Goal: Task Accomplishment & Management: Use online tool/utility

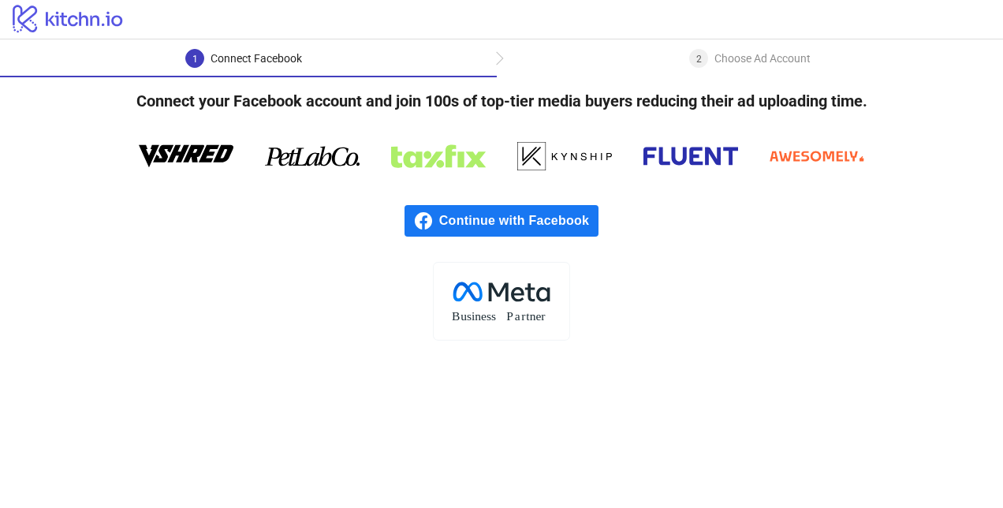
click at [463, 207] on span "Continue with Facebook" at bounding box center [518, 221] width 159 height 32
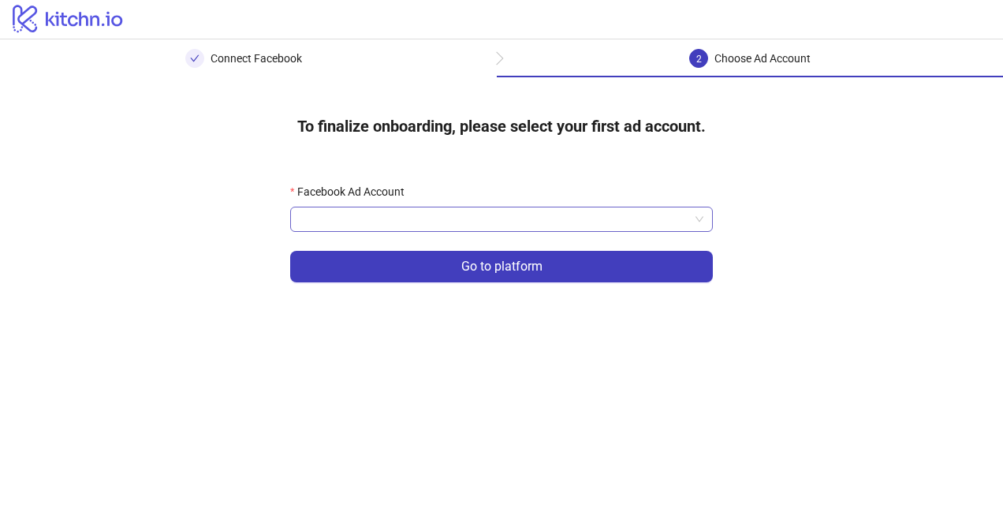
click at [610, 221] on input "Facebook Ad Account" at bounding box center [494, 219] width 389 height 24
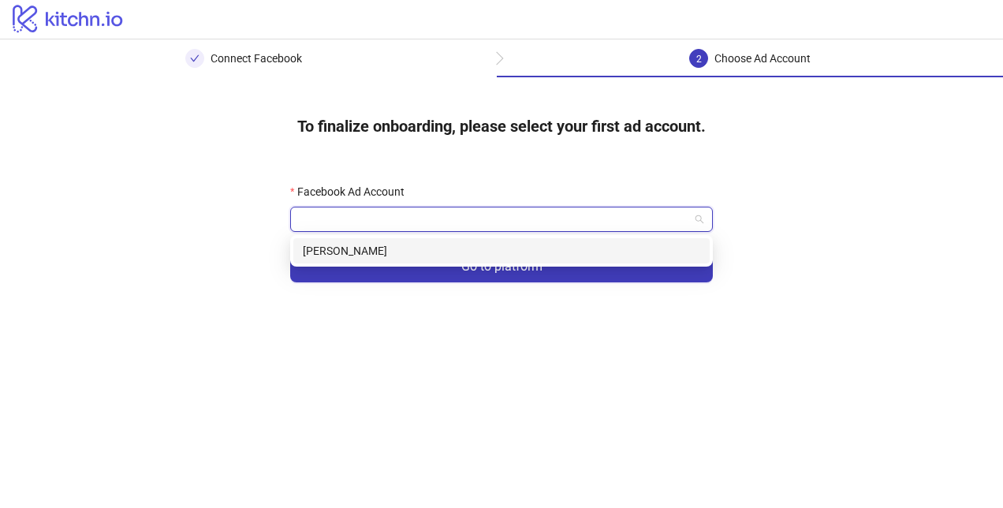
click at [471, 259] on div "[PERSON_NAME]" at bounding box center [501, 250] width 397 height 17
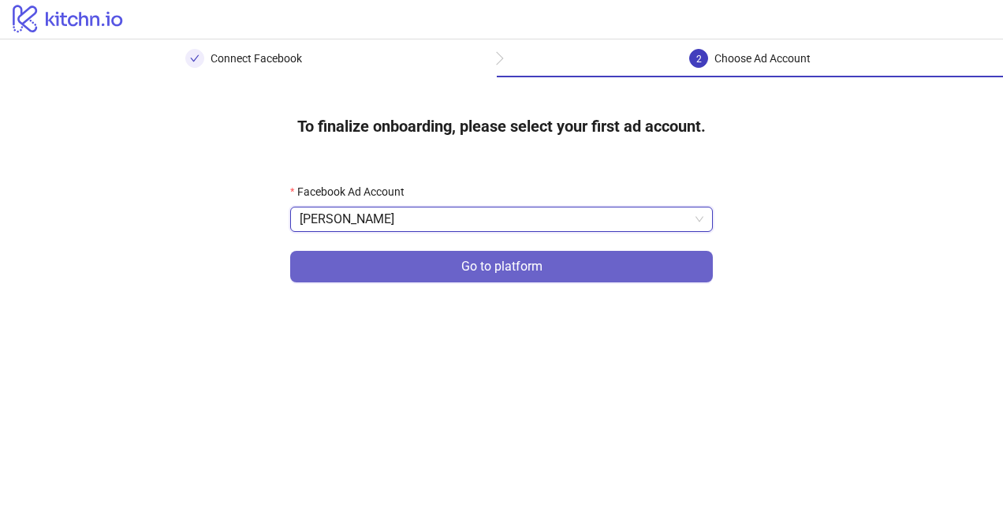
click at [443, 266] on button "Go to platform" at bounding box center [501, 267] width 423 height 32
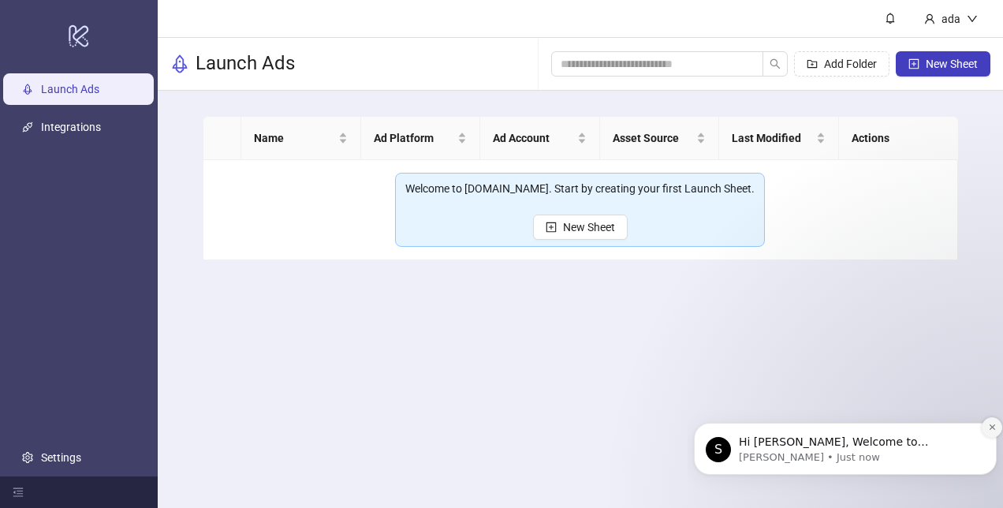
click at [990, 420] on button "Dismiss notification" at bounding box center [991, 427] width 20 height 20
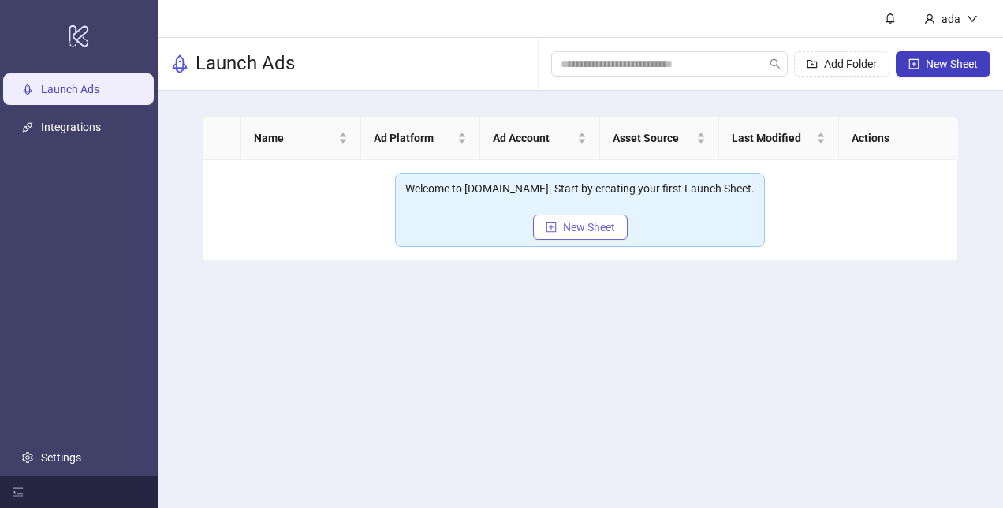
click at [616, 229] on button "New Sheet" at bounding box center [580, 226] width 95 height 25
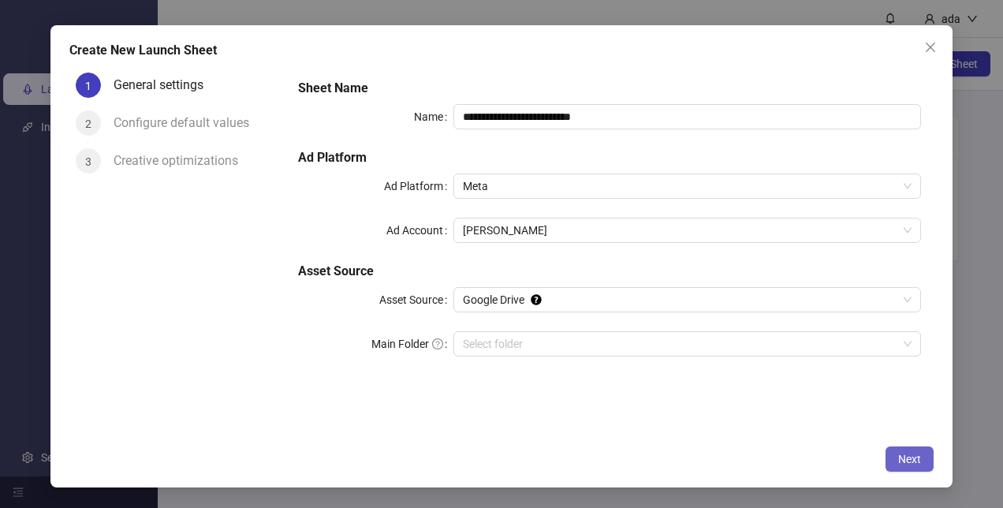
click at [924, 454] on button "Next" at bounding box center [909, 458] width 48 height 25
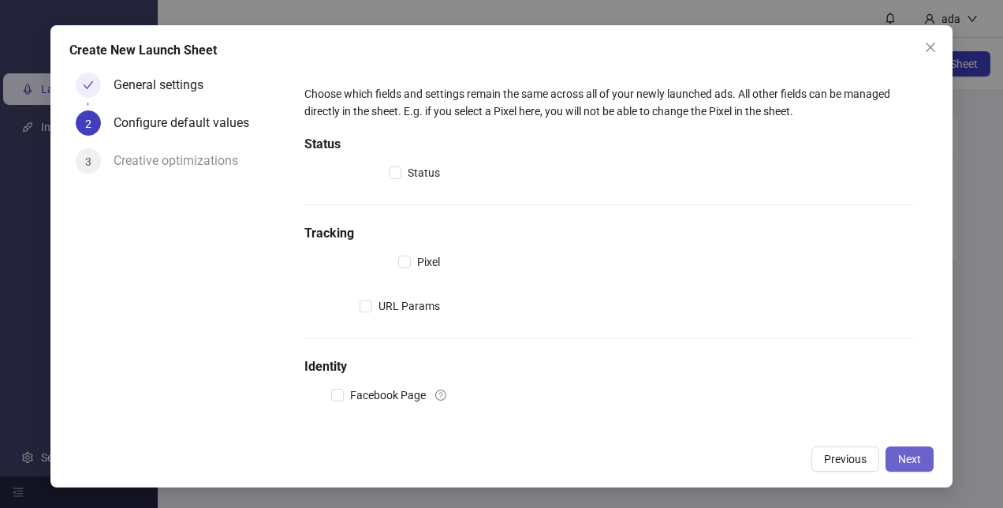
click at [898, 454] on span "Next" at bounding box center [909, 458] width 23 height 13
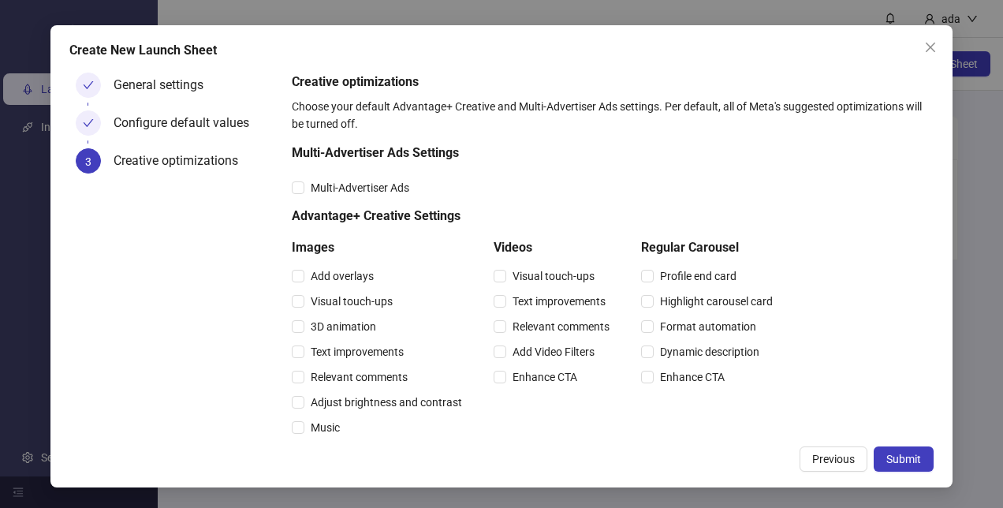
click at [898, 454] on span "Submit" at bounding box center [903, 458] width 35 height 13
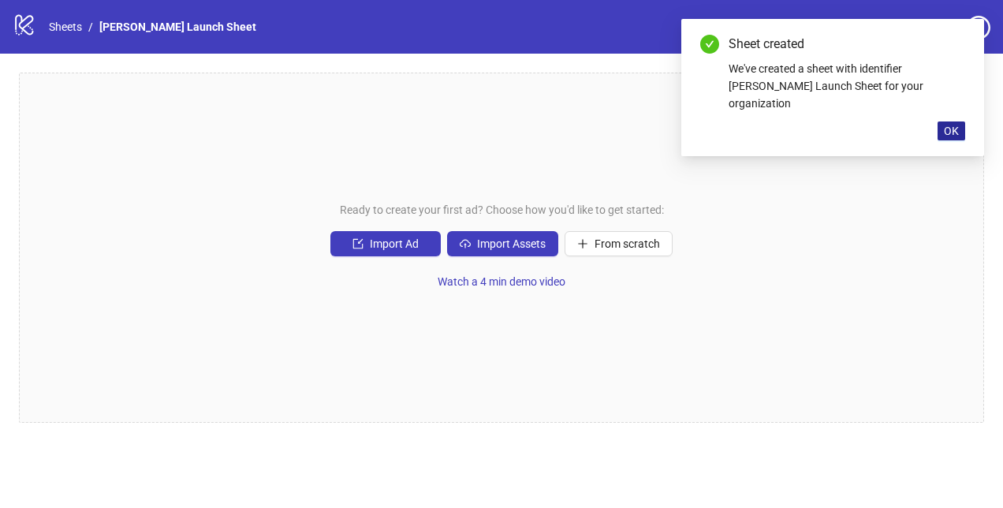
click at [940, 121] on button "OK" at bounding box center [951, 130] width 28 height 19
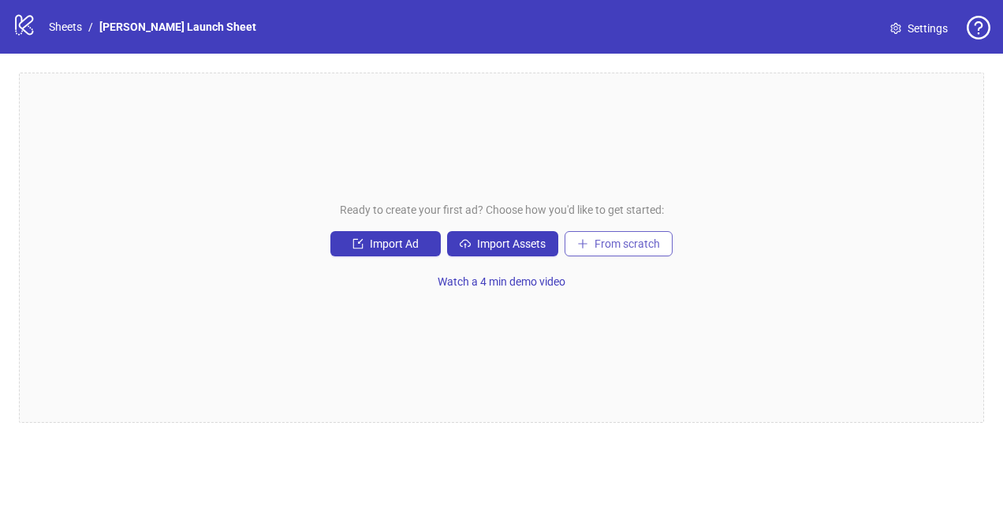
click at [610, 243] on span "From scratch" at bounding box center [626, 243] width 65 height 13
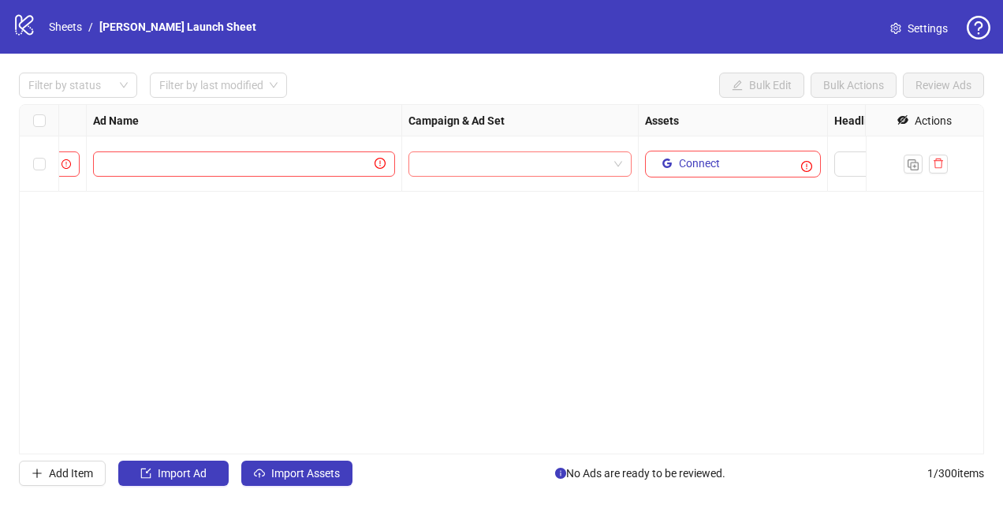
scroll to position [0, 225]
click at [673, 159] on button "Connect" at bounding box center [689, 163] width 71 height 19
click at [675, 171] on button "button" at bounding box center [666, 163] width 25 height 25
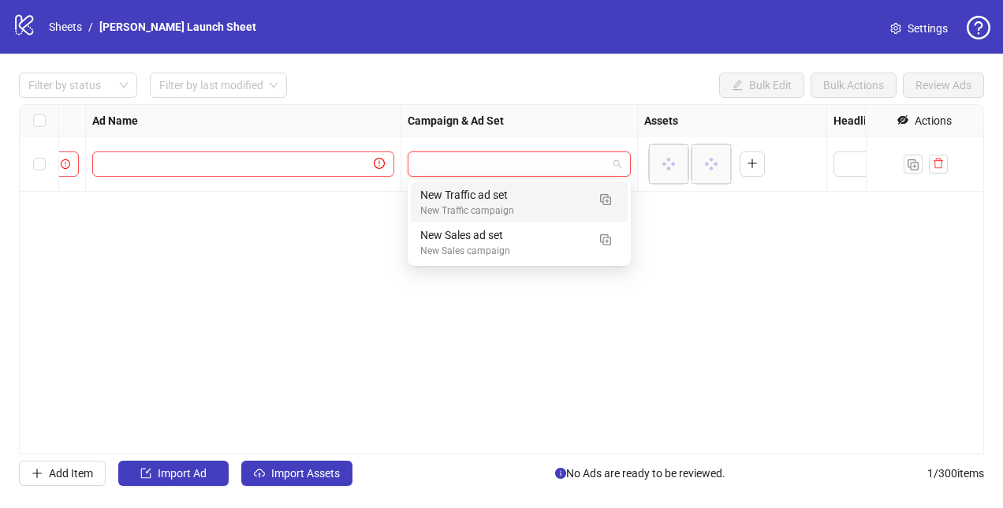
click at [443, 164] on input "search" at bounding box center [512, 164] width 190 height 24
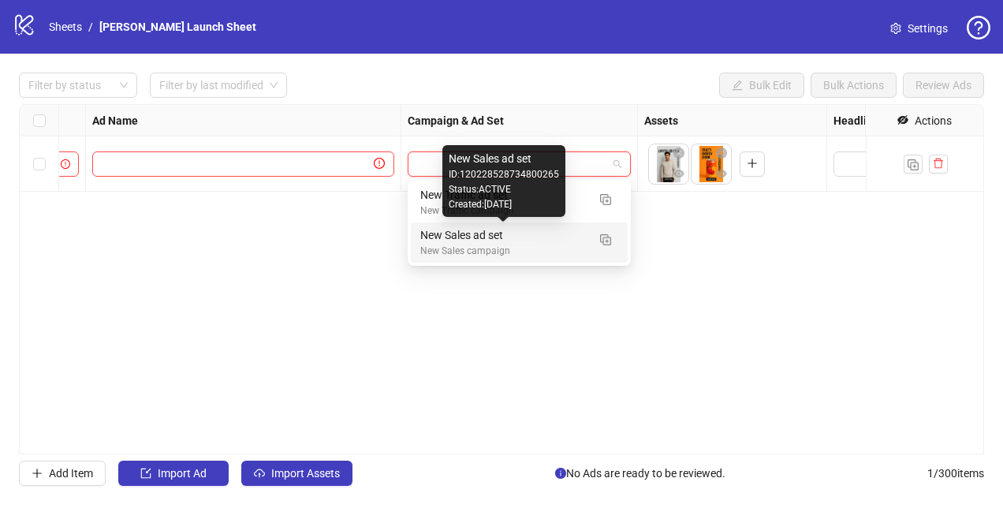
click at [470, 237] on div "New Sales ad set" at bounding box center [503, 234] width 166 height 17
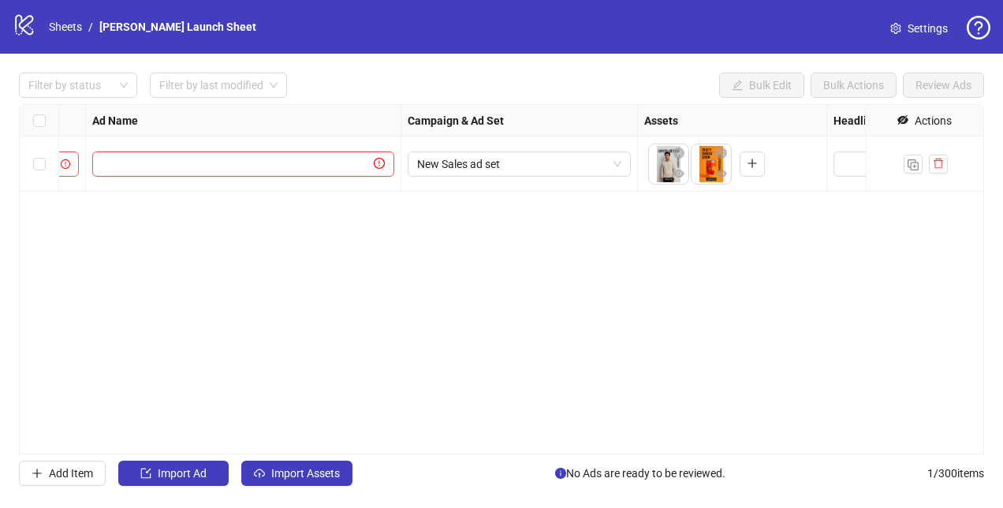
click at [342, 169] on input "text" at bounding box center [236, 163] width 269 height 17
type input "***"
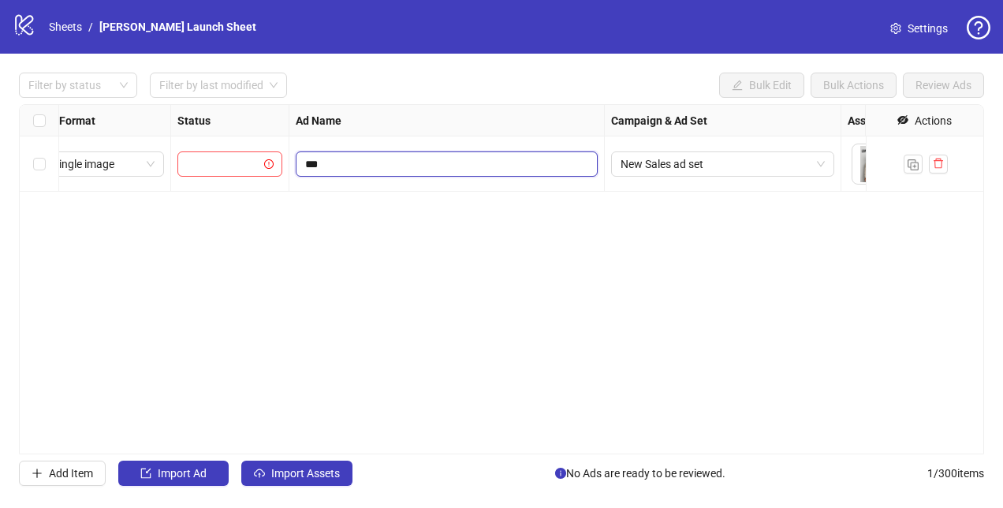
scroll to position [0, 0]
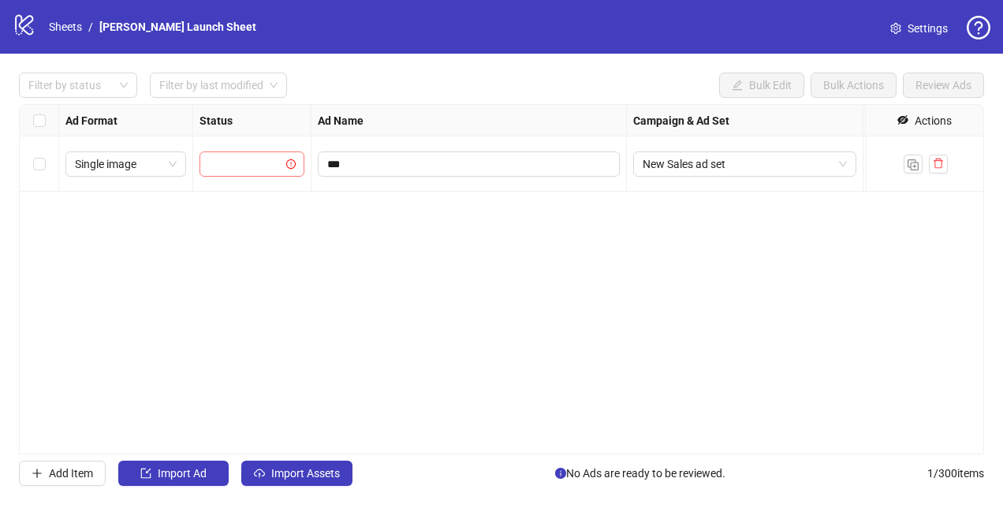
click at [260, 164] on input "search" at bounding box center [245, 164] width 72 height 24
click at [252, 194] on div "PAUSED" at bounding box center [252, 194] width 80 height 17
click at [179, 156] on div "Single image" at bounding box center [125, 163] width 121 height 25
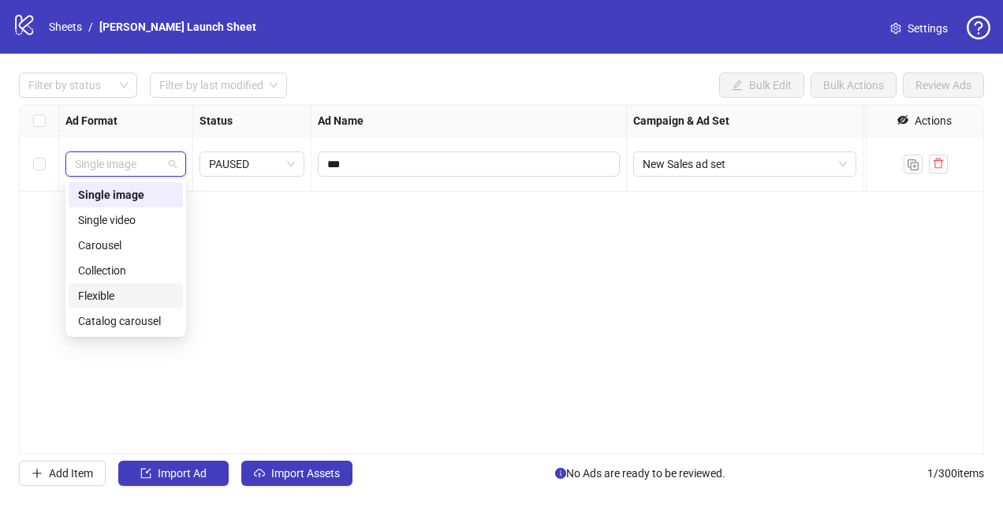
click at [123, 293] on div "Flexible" at bounding box center [125, 295] width 95 height 17
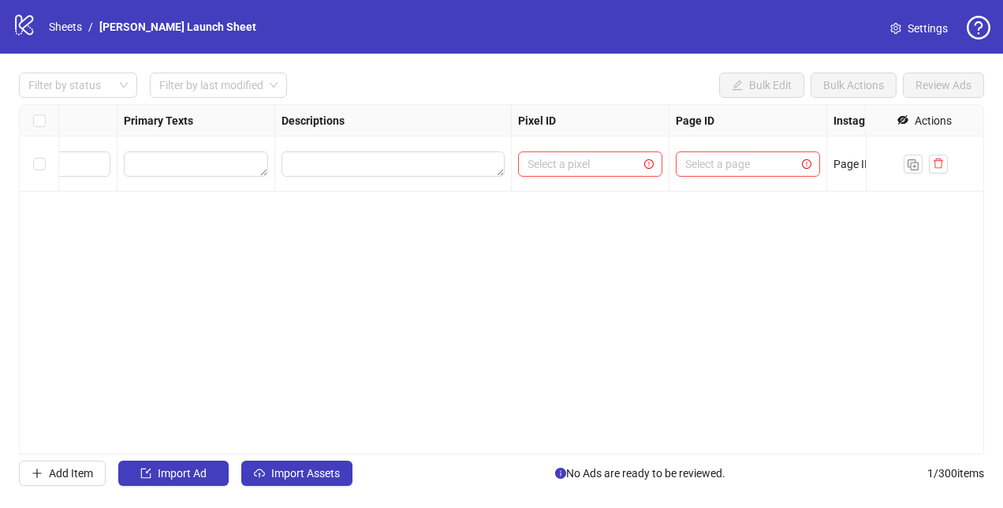
scroll to position [0, 1172]
click at [544, 159] on input "search" at bounding box center [582, 164] width 111 height 24
click at [564, 190] on span "Track1" at bounding box center [579, 194] width 101 height 17
click at [722, 166] on input "search" at bounding box center [739, 164] width 111 height 24
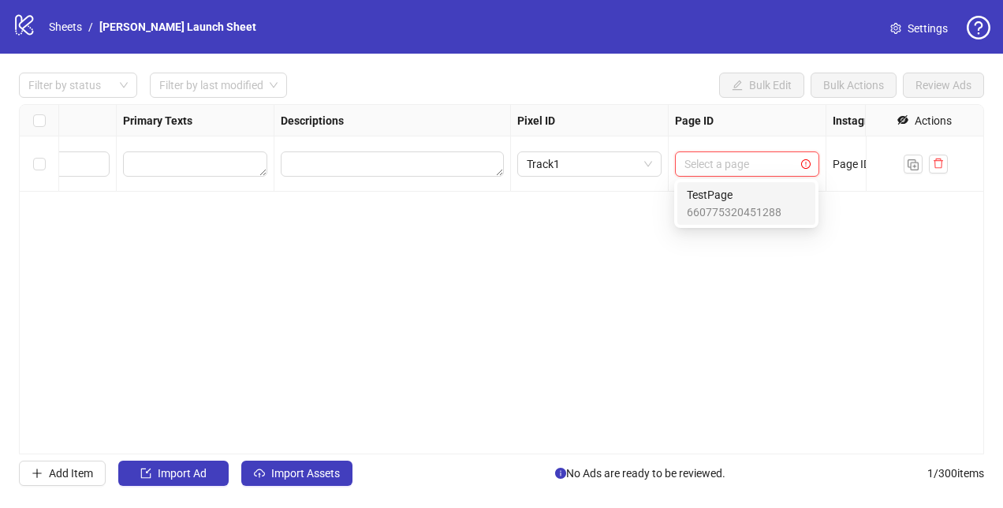
click at [720, 197] on span "TestPage" at bounding box center [734, 194] width 95 height 17
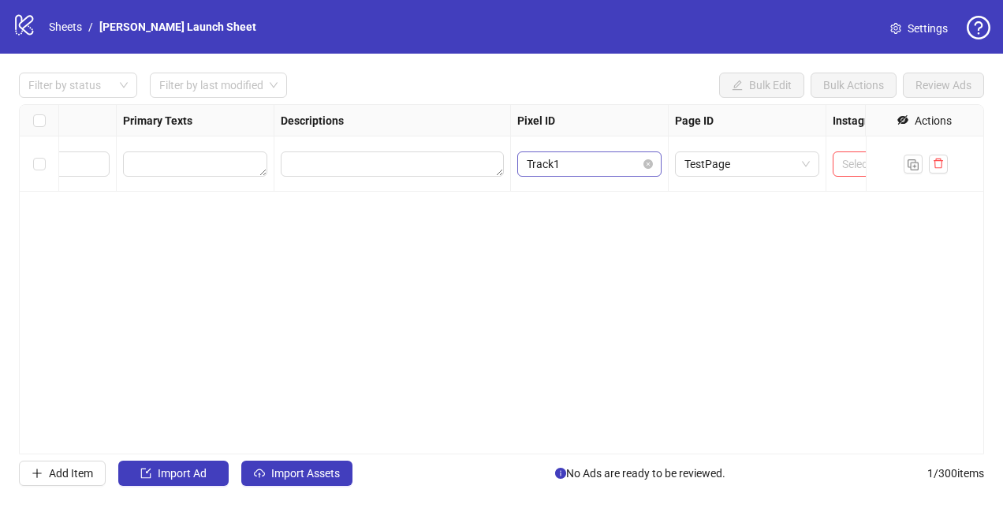
click at [645, 170] on span "Track1" at bounding box center [589, 164] width 125 height 24
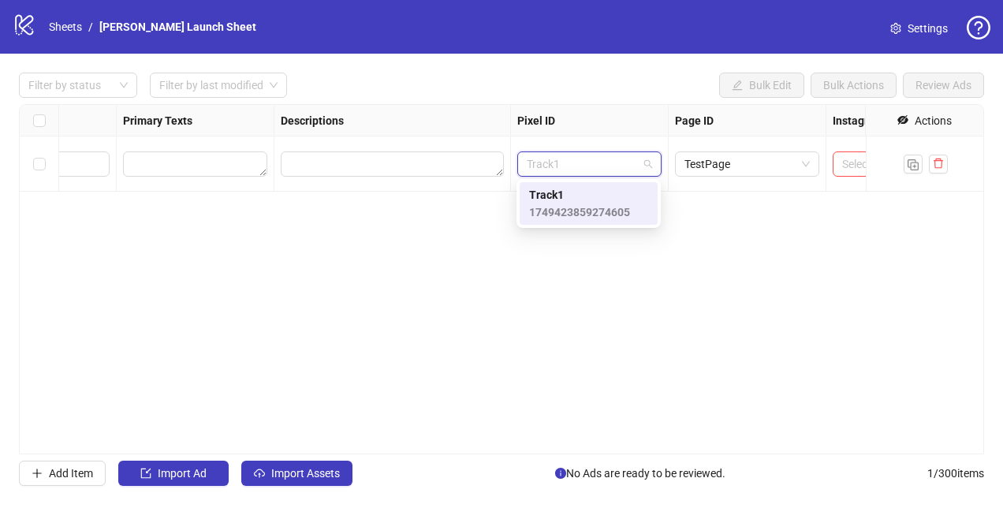
click at [703, 207] on div "Ad Format Status Ad Name Campaign & Ad Set Assets Headlines Primary Texts Descr…" at bounding box center [501, 279] width 965 height 350
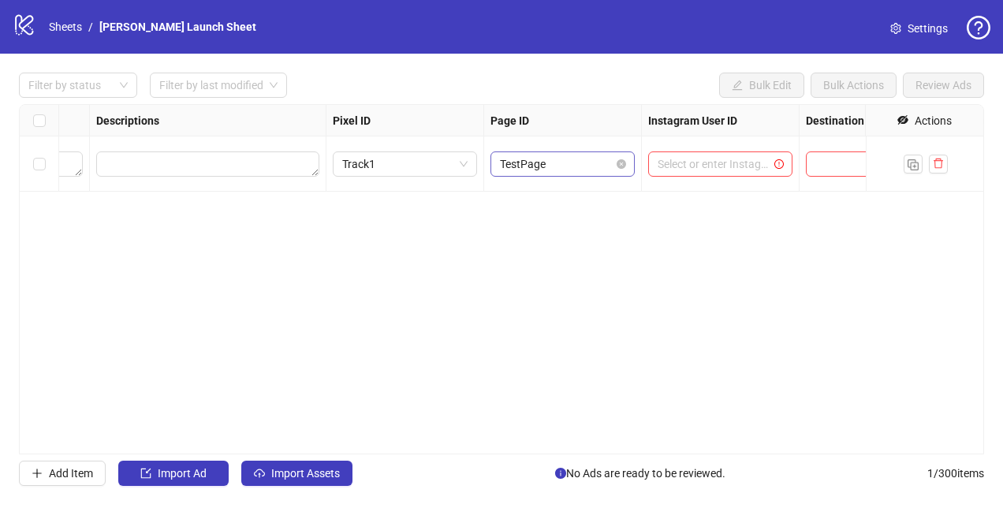
scroll to position [0, 1366]
click at [737, 156] on input "search" at bounding box center [703, 164] width 111 height 24
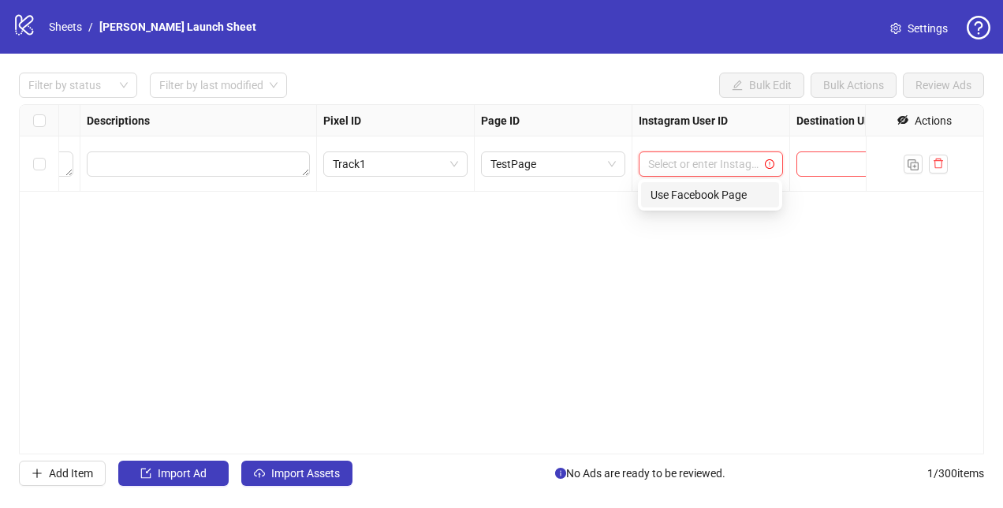
click at [713, 190] on div "Use Facebook Page" at bounding box center [709, 194] width 119 height 17
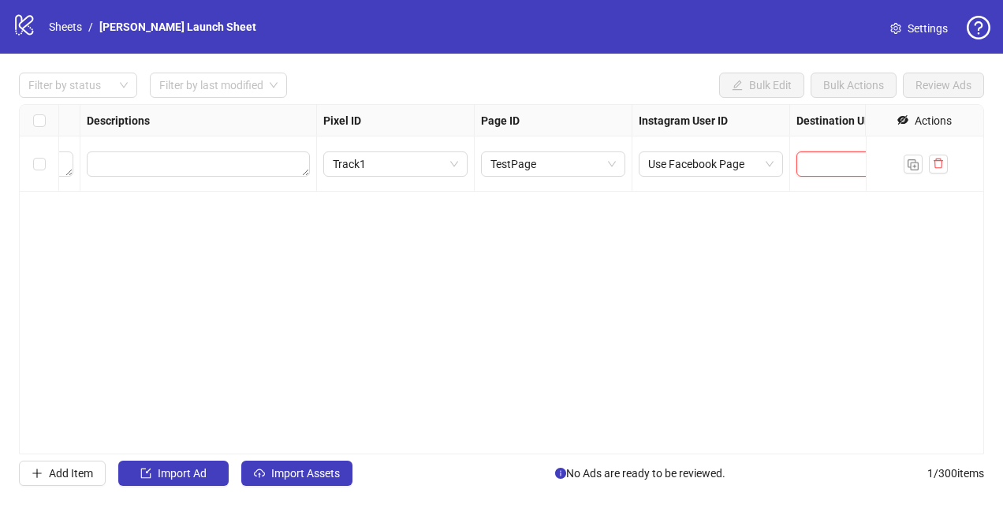
click at [826, 170] on input "text" at bounding box center [852, 163] width 92 height 17
type input "**********"
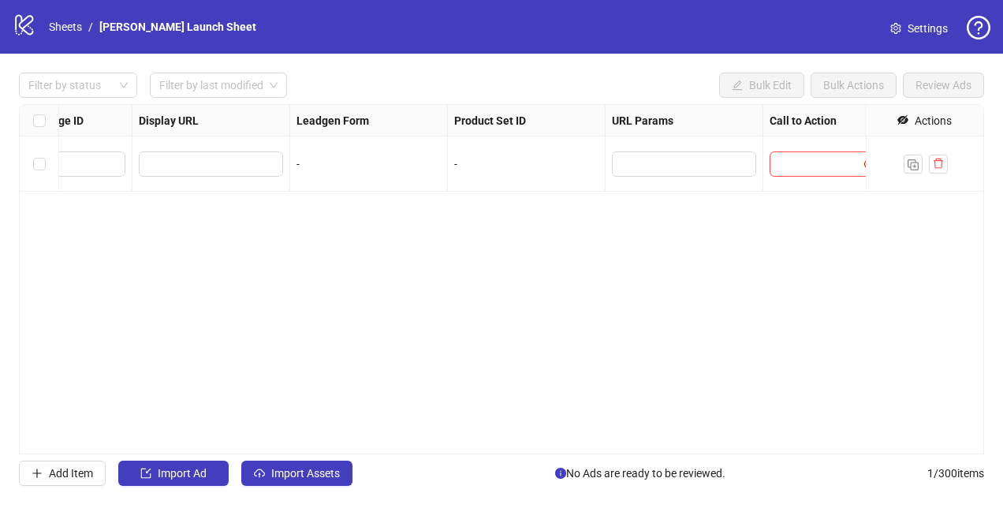
scroll to position [0, 2362]
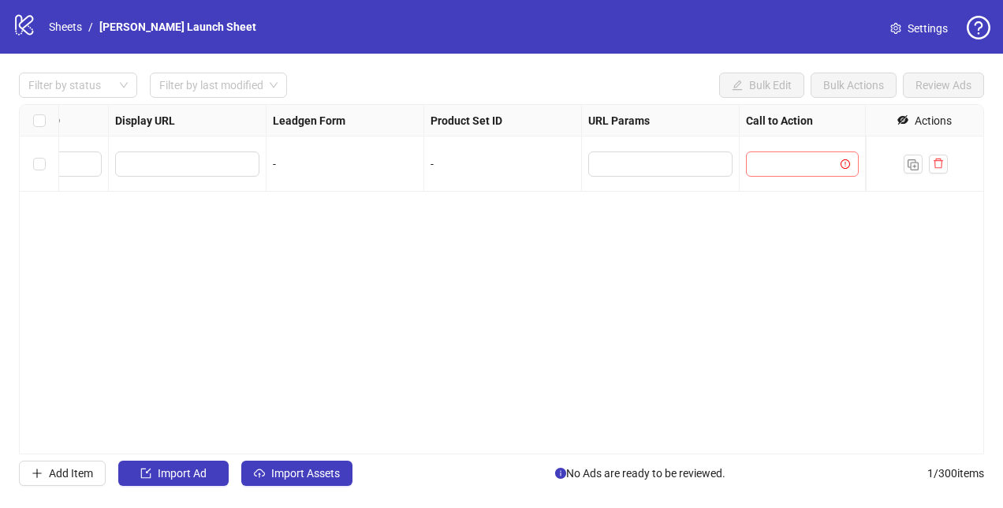
click at [809, 163] on input "search" at bounding box center [795, 164] width 80 height 24
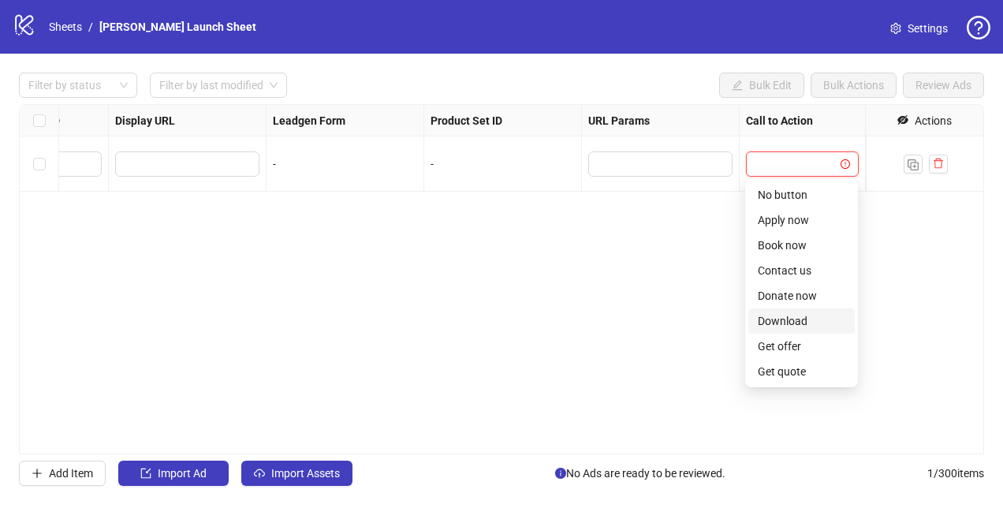
click at [799, 326] on div "Download" at bounding box center [801, 320] width 87 height 17
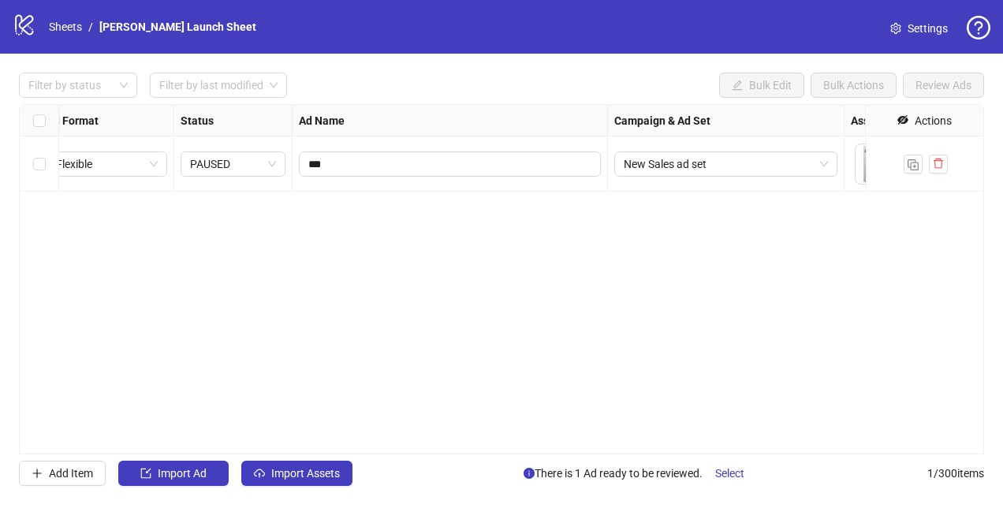
scroll to position [0, 18]
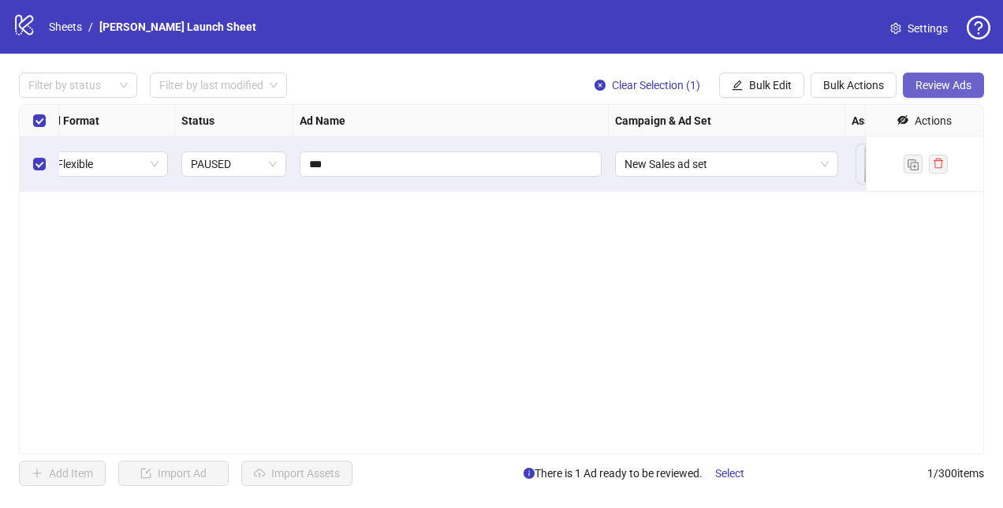
click at [937, 88] on span "Review Ads" at bounding box center [943, 85] width 56 height 13
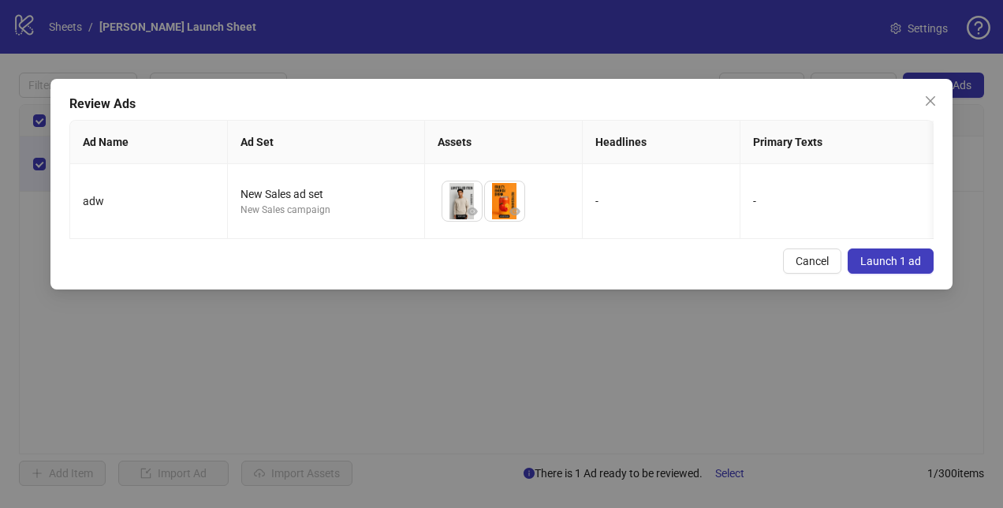
click at [886, 267] on span "Launch 1 ad" at bounding box center [890, 261] width 61 height 13
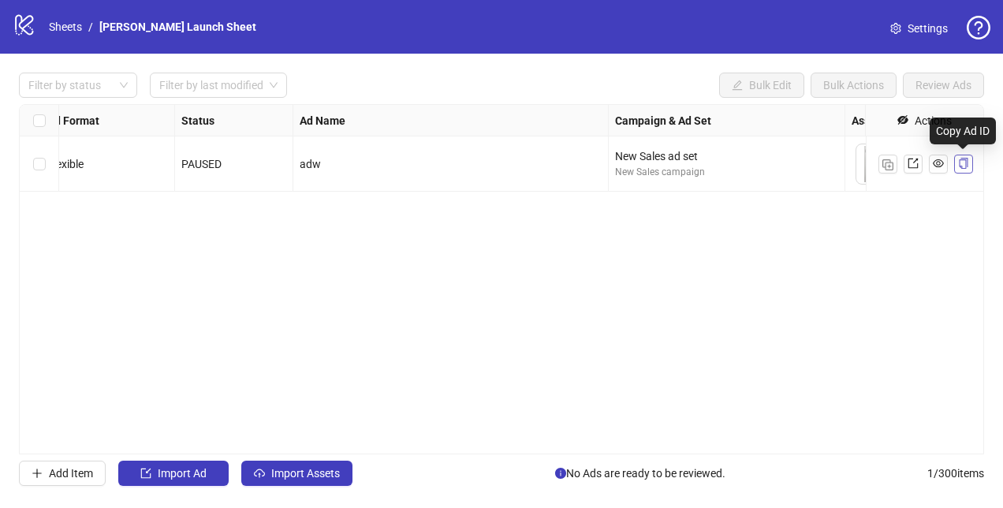
click at [959, 165] on icon "copy" at bounding box center [963, 163] width 9 height 11
